Goal: Information Seeking & Learning: Learn about a topic

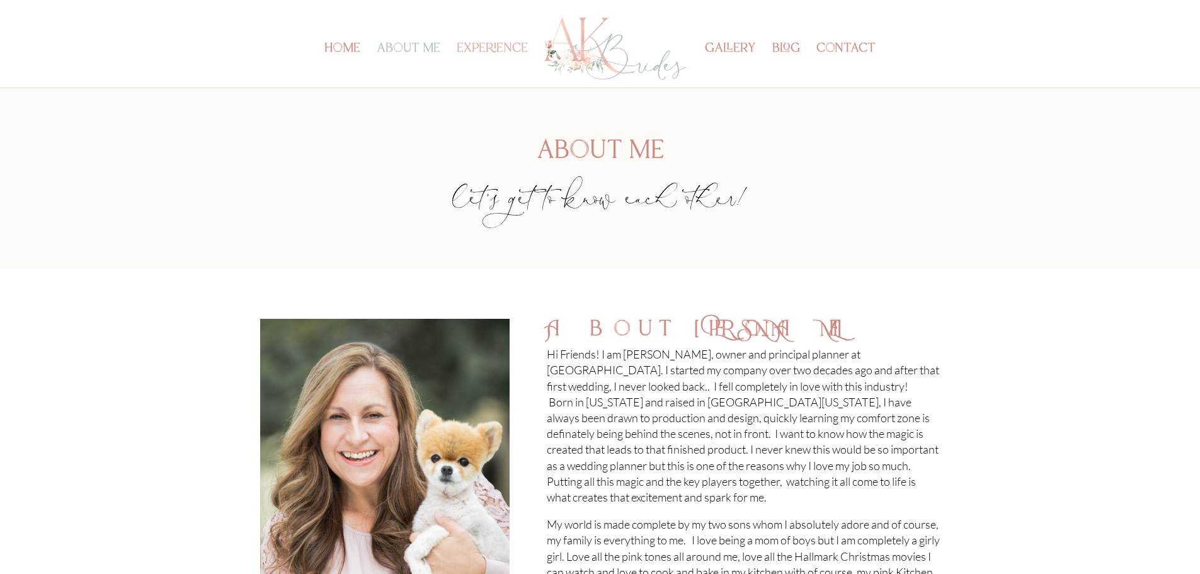
click at [496, 44] on link "experience" at bounding box center [492, 65] width 71 height 43
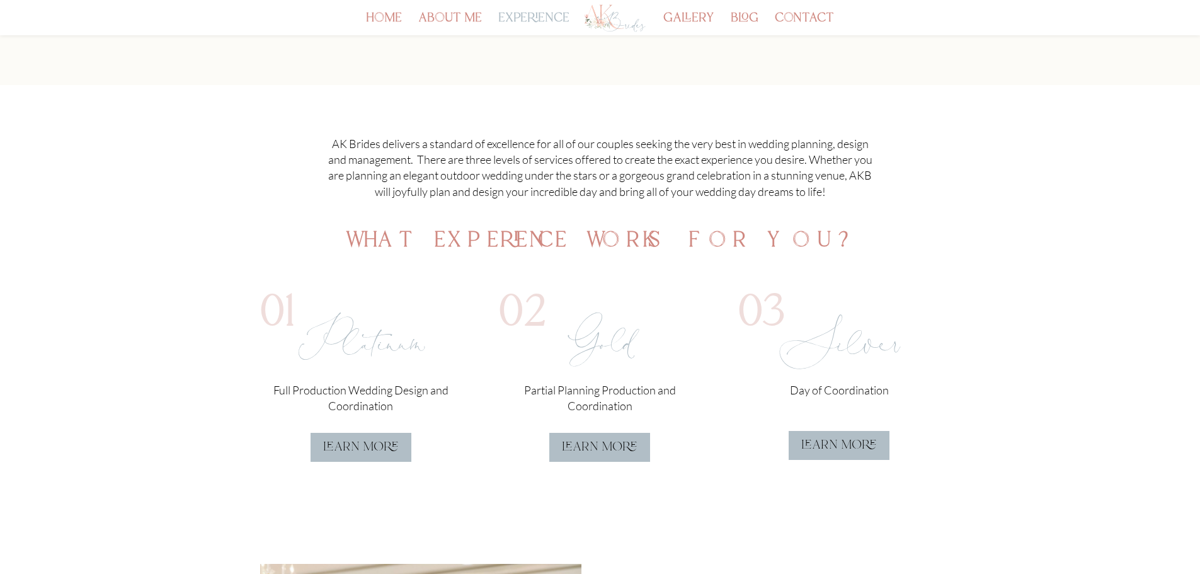
scroll to position [189, 0]
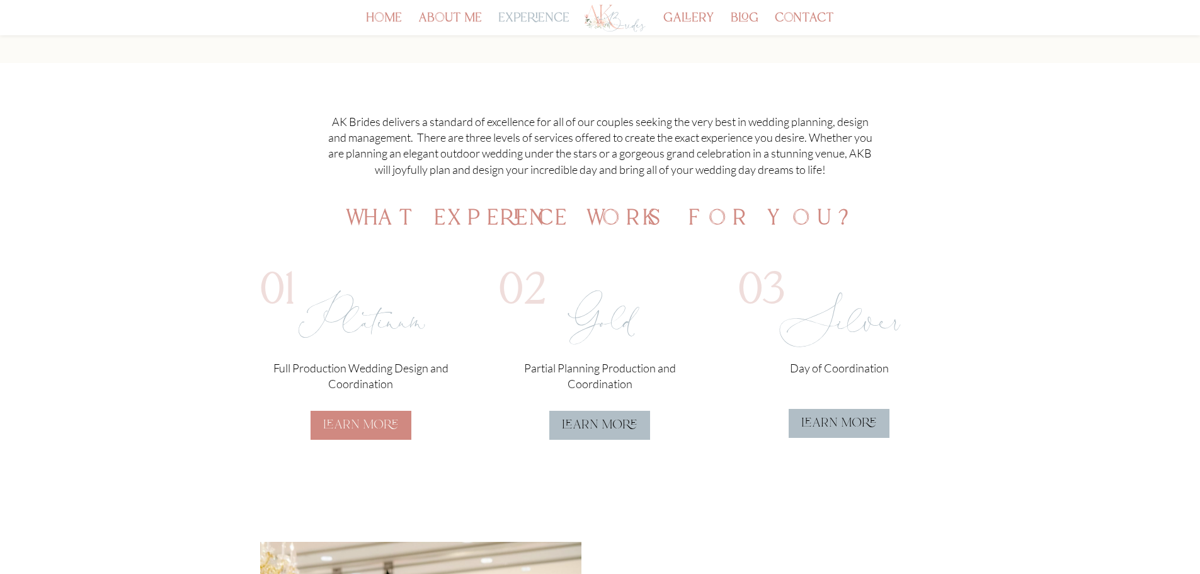
click at [350, 414] on link "learn more" at bounding box center [361, 425] width 101 height 29
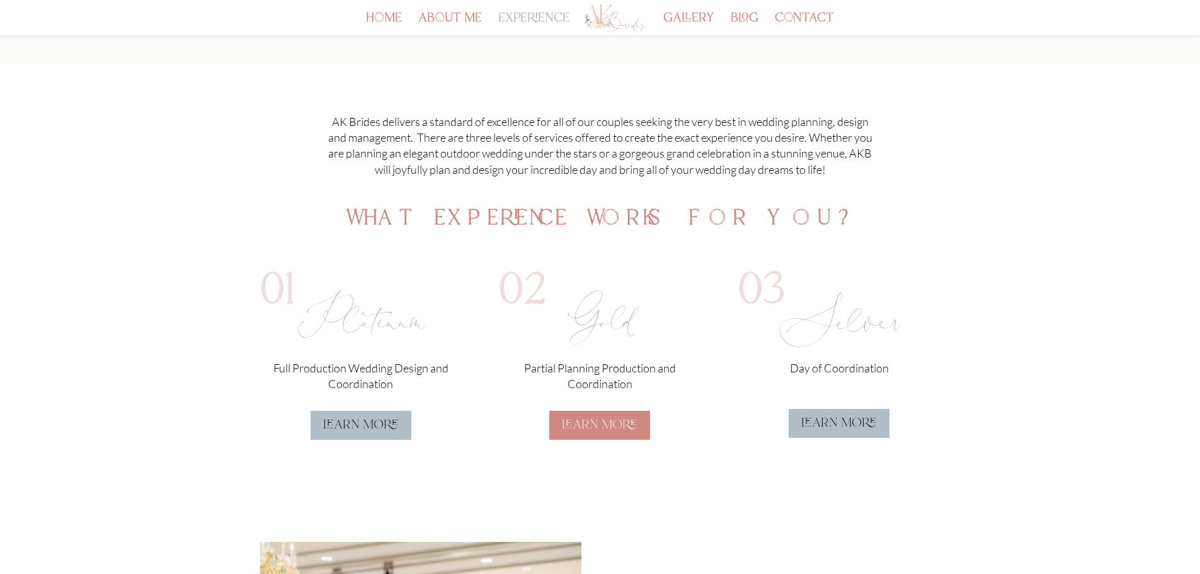
click at [602, 413] on link "learn more" at bounding box center [599, 425] width 101 height 29
